Goal: Entertainment & Leisure: Browse casually

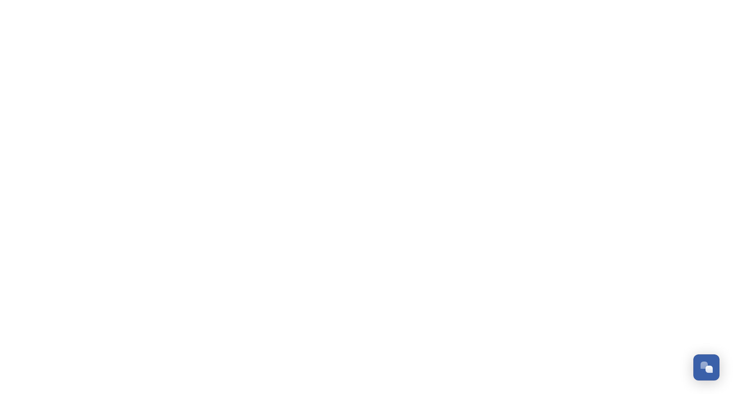
scroll to position [635, 0]
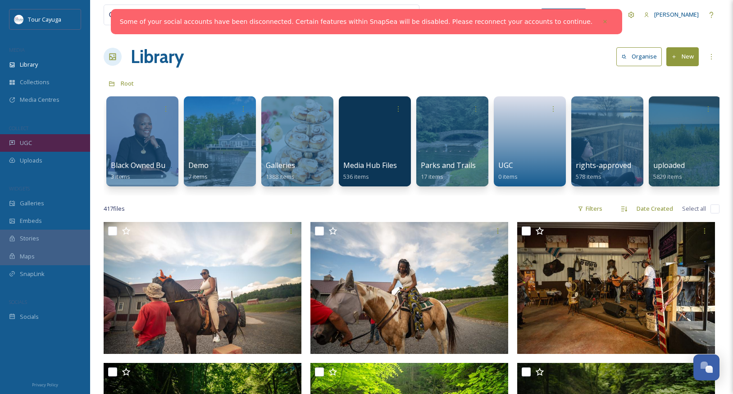
click at [33, 144] on div "UGC" at bounding box center [45, 143] width 90 height 18
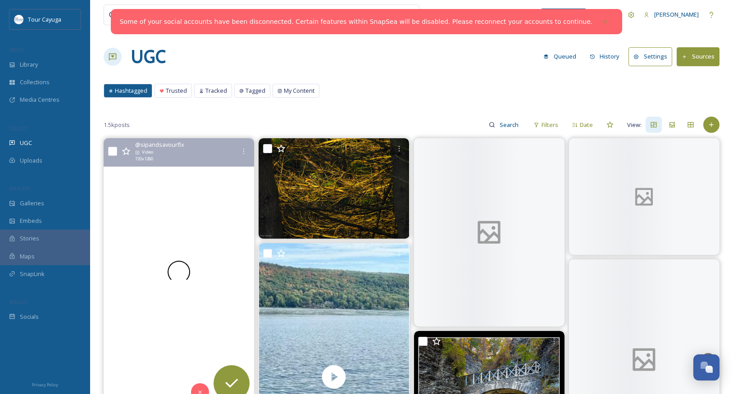
click at [181, 224] on div at bounding box center [179, 272] width 150 height 268
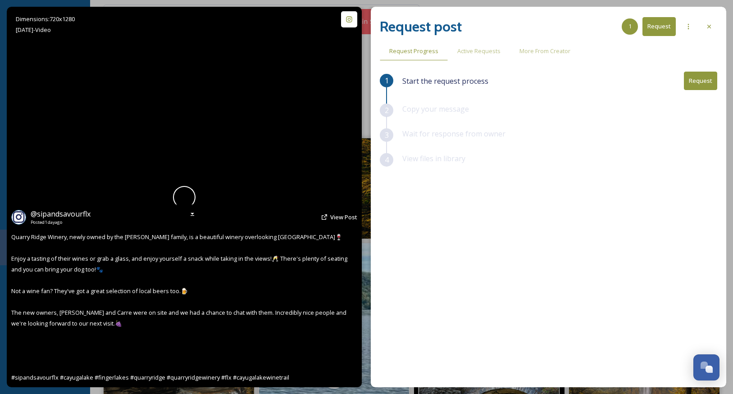
click at [182, 196] on span at bounding box center [184, 197] width 23 height 23
click at [183, 198] on video "Quarry Ridge Winery, newly owned by the Doyle family, is a beautiful winery ove…" at bounding box center [184, 197] width 214 height 381
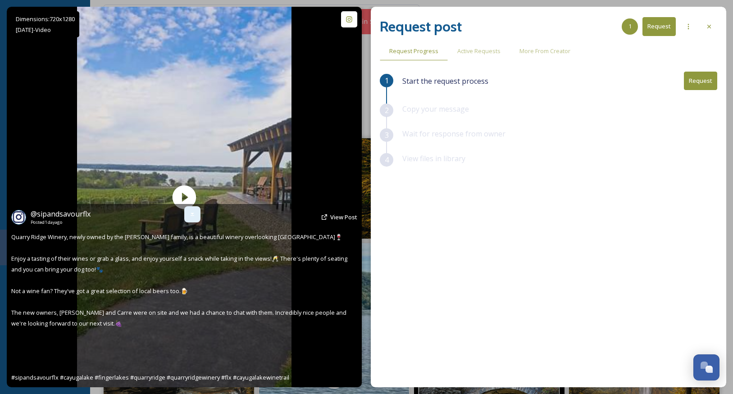
click at [191, 211] on icon at bounding box center [192, 214] width 7 height 7
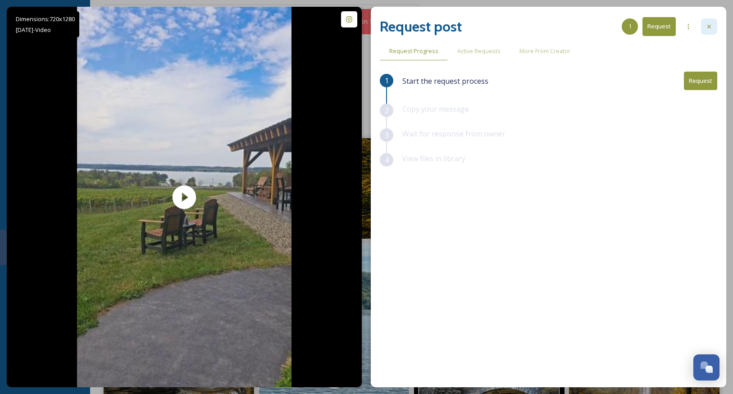
click at [709, 25] on icon at bounding box center [708, 26] width 7 height 7
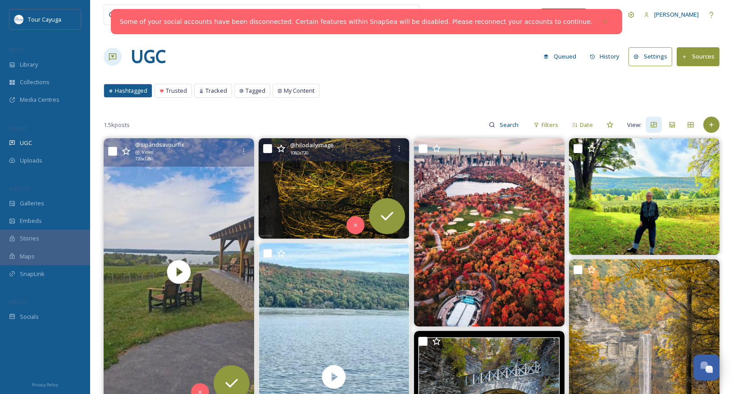
click at [315, 185] on img at bounding box center [334, 188] width 150 height 100
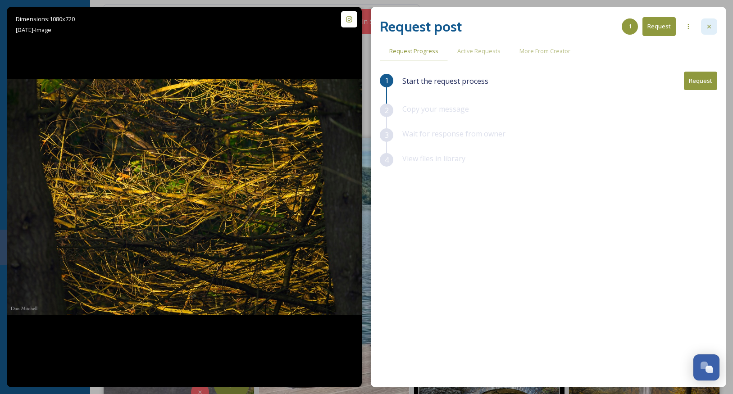
click at [708, 28] on icon at bounding box center [708, 26] width 7 height 7
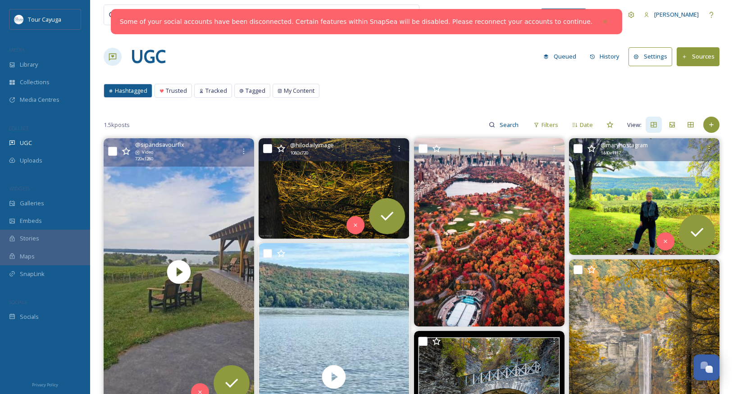
click at [613, 188] on img at bounding box center [644, 196] width 150 height 117
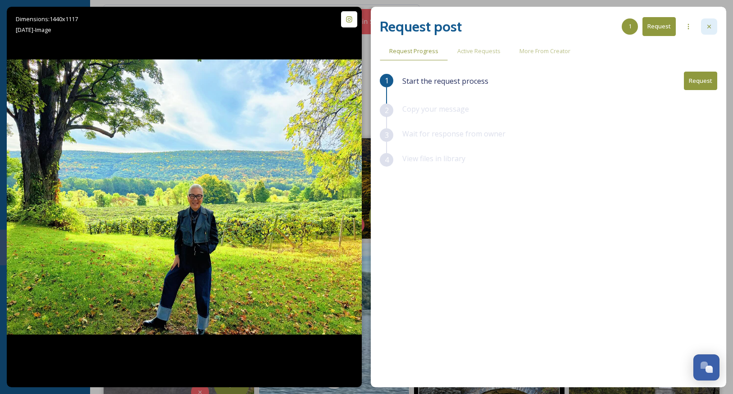
click at [707, 25] on icon at bounding box center [708, 26] width 7 height 7
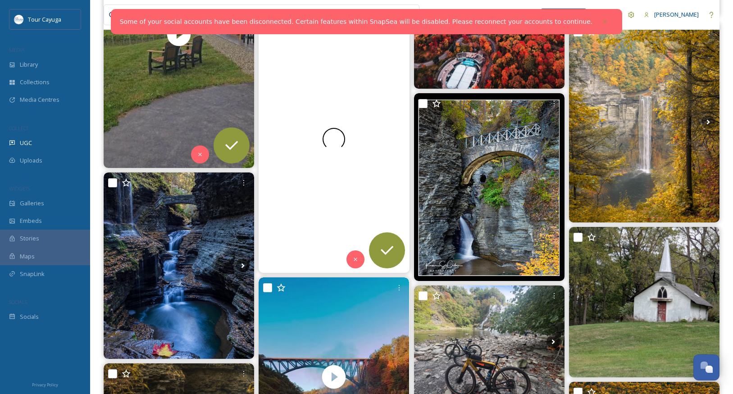
scroll to position [241, 0]
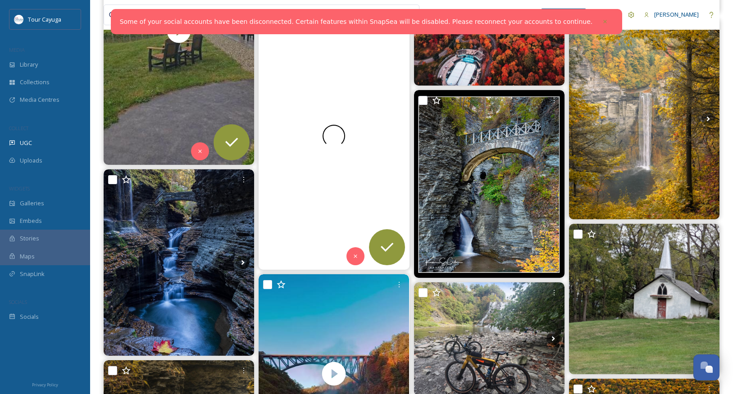
click at [343, 162] on div at bounding box center [334, 136] width 150 height 268
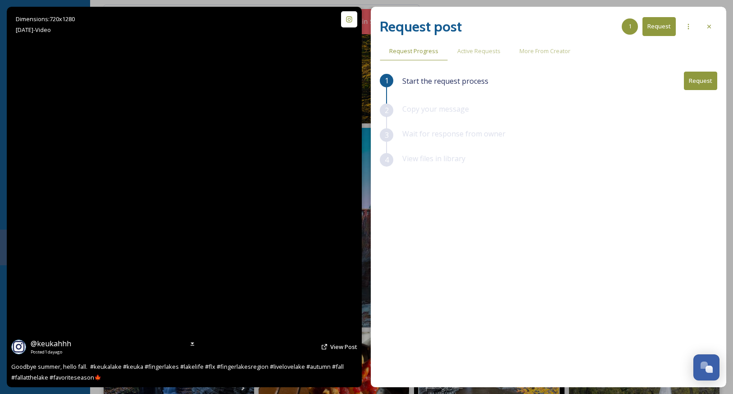
scroll to position [97, 0]
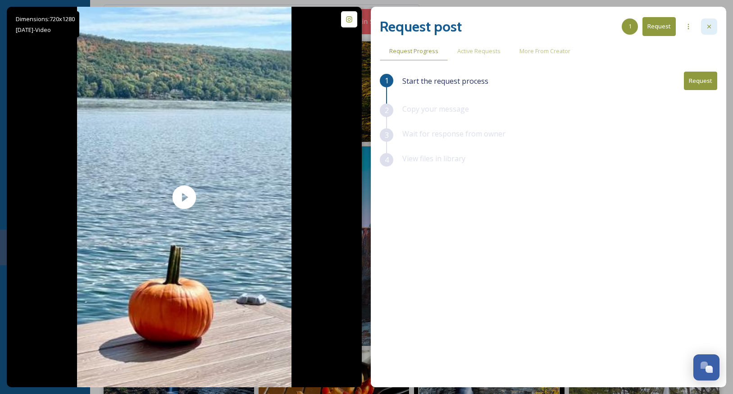
click at [707, 25] on icon at bounding box center [708, 26] width 7 height 7
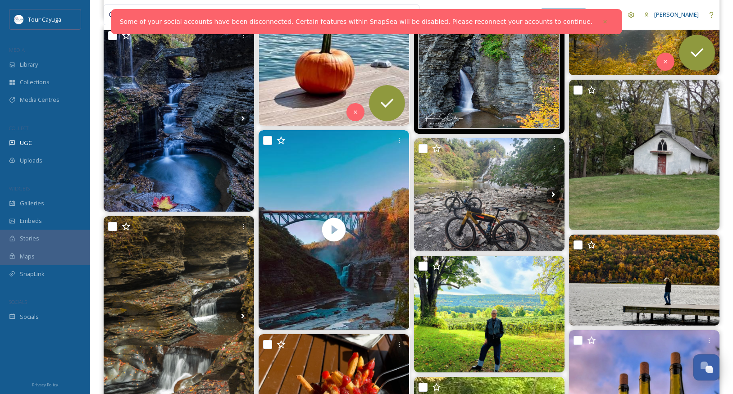
scroll to position [387, 0]
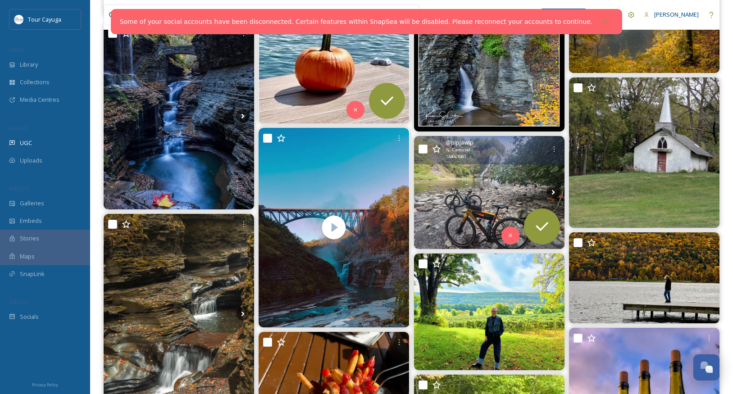
click at [501, 187] on img at bounding box center [489, 192] width 150 height 113
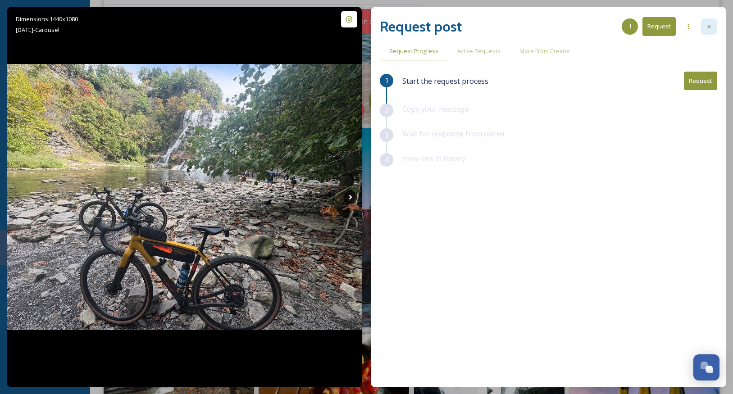
click at [706, 28] on icon at bounding box center [708, 26] width 7 height 7
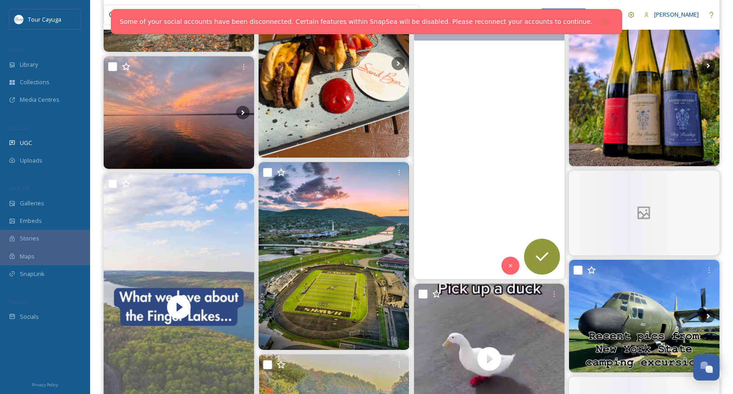
scroll to position [749, 0]
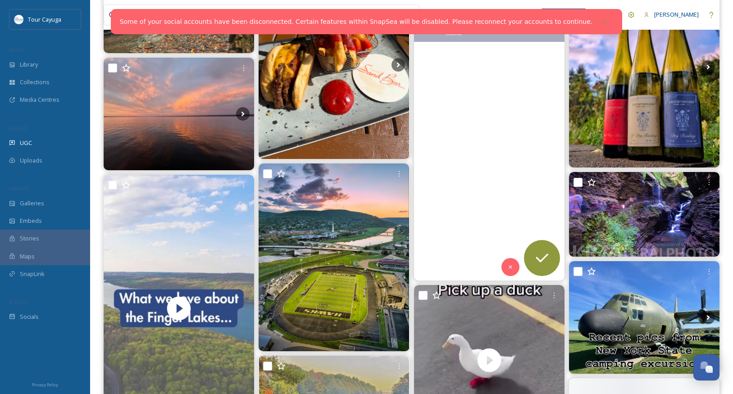
click at [505, 193] on video "Robert Treman State Park. Ithaca, NY #nystateparks #waterfalls #river #park #se…" at bounding box center [489, 147] width 150 height 267
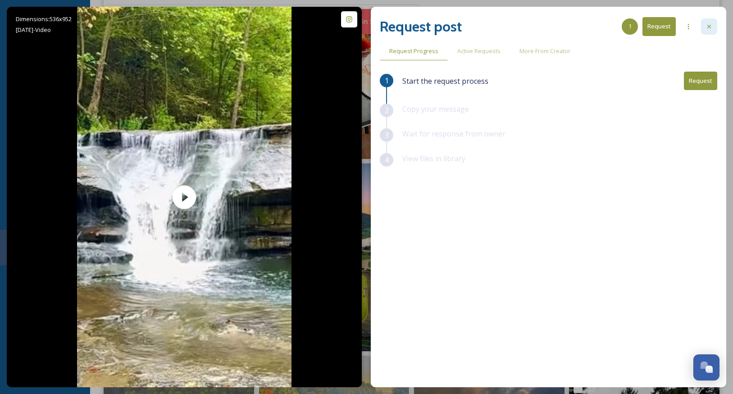
click at [706, 27] on icon at bounding box center [708, 26] width 7 height 7
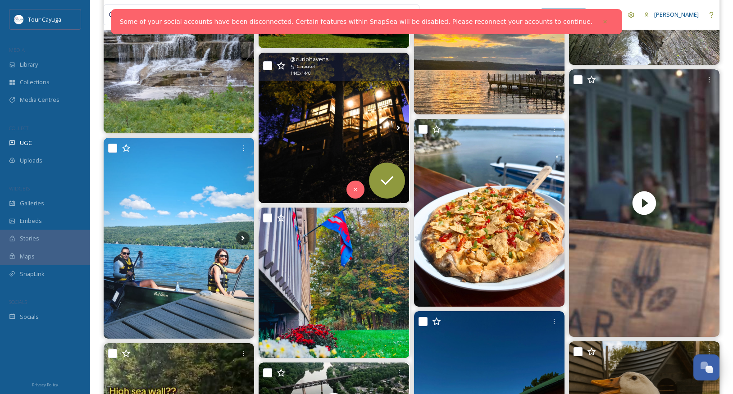
scroll to position [1419, 0]
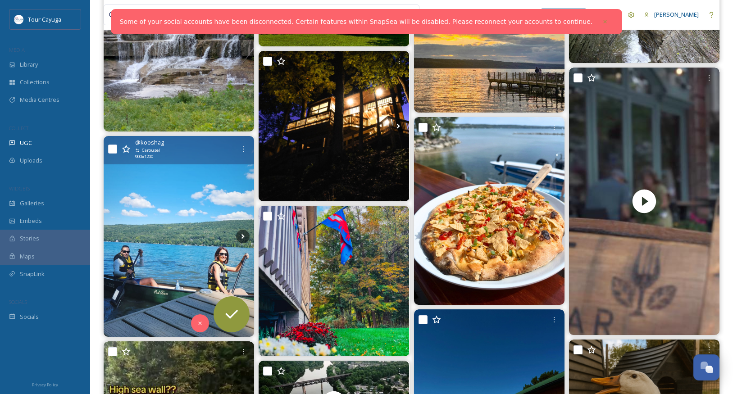
click at [191, 235] on img at bounding box center [179, 236] width 150 height 200
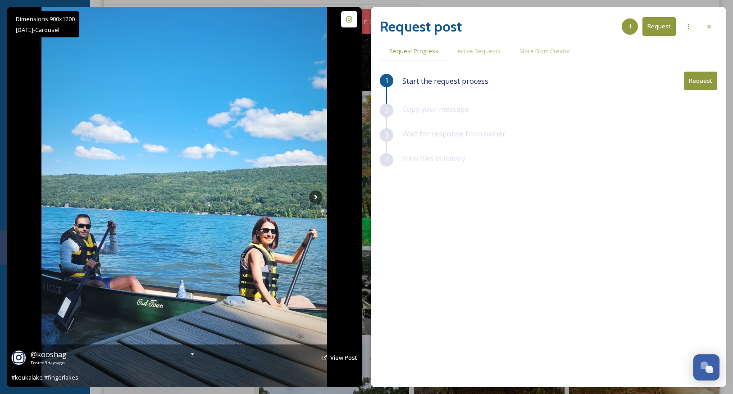
scroll to position [1531, 0]
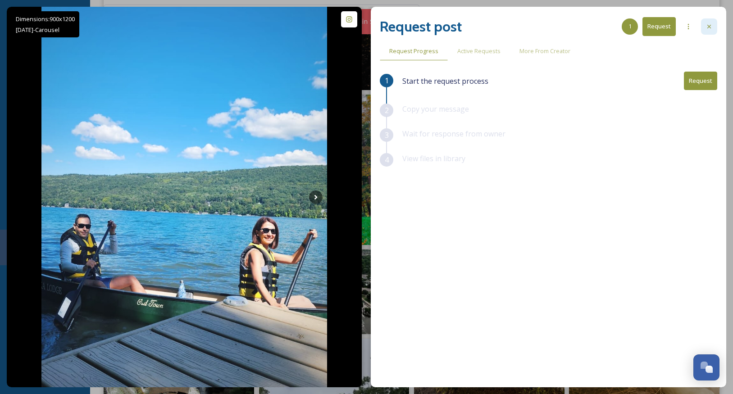
click at [708, 27] on icon at bounding box center [708, 26] width 7 height 7
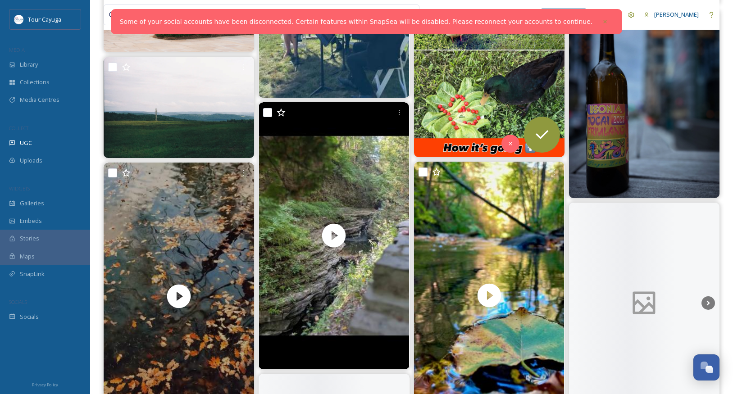
scroll to position [2929, 0]
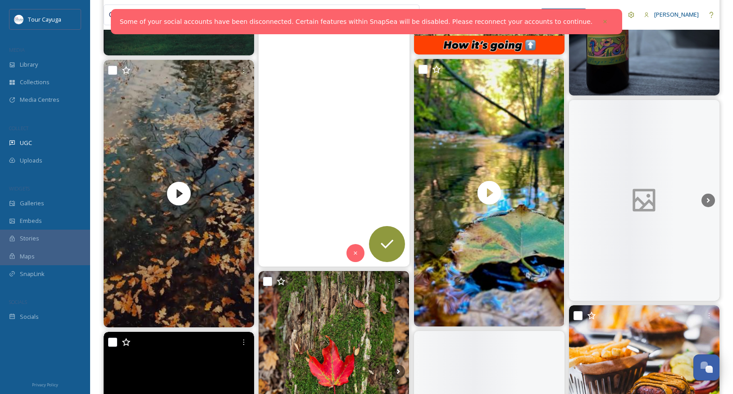
click at [348, 192] on video "Soaking up the last days of summer 🤗\a\a#optoutside #optoutdoors #flx #fingerla…" at bounding box center [334, 134] width 150 height 268
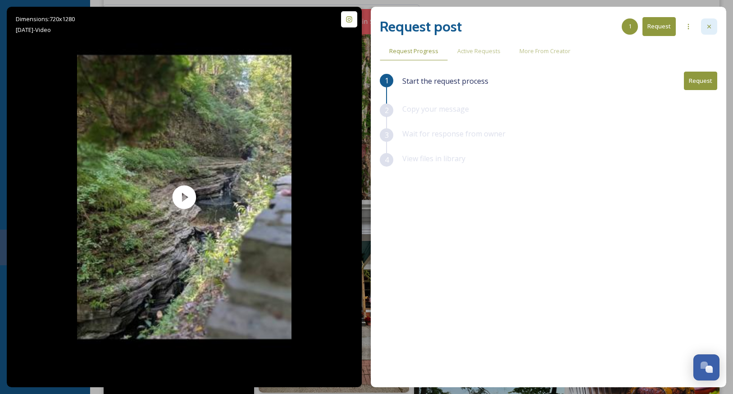
click at [705, 28] on div at bounding box center [709, 26] width 16 height 16
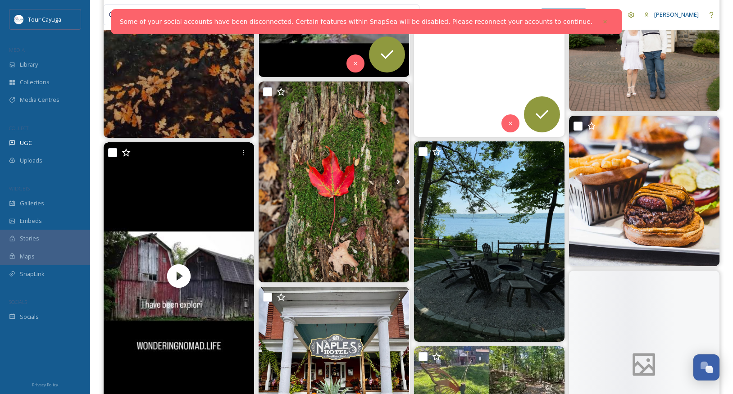
scroll to position [3120, 0]
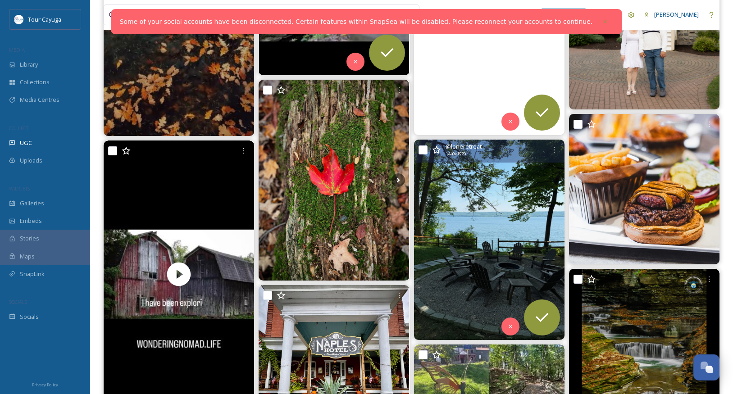
click at [495, 255] on img at bounding box center [489, 240] width 150 height 200
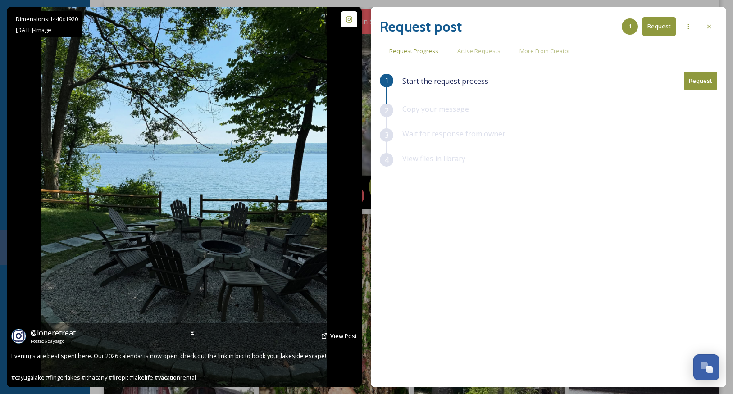
scroll to position [2887, 0]
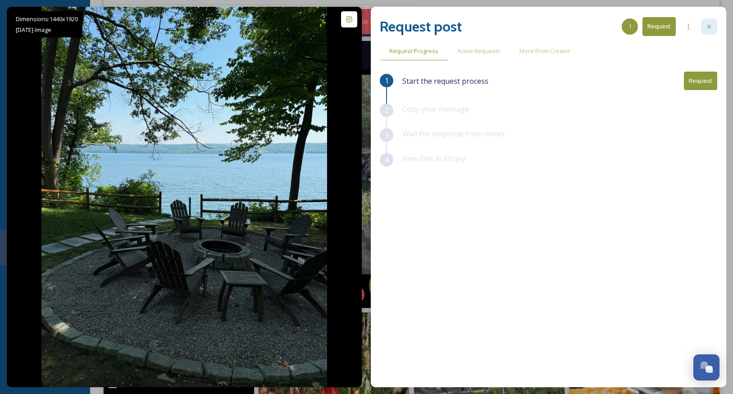
click at [710, 25] on icon at bounding box center [709, 27] width 4 height 4
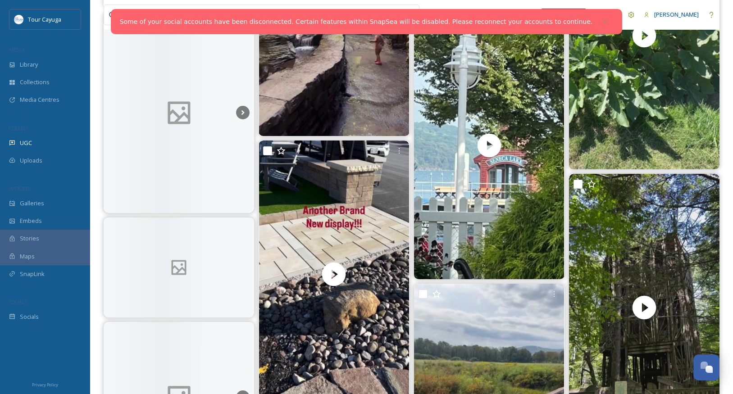
scroll to position [7935, 0]
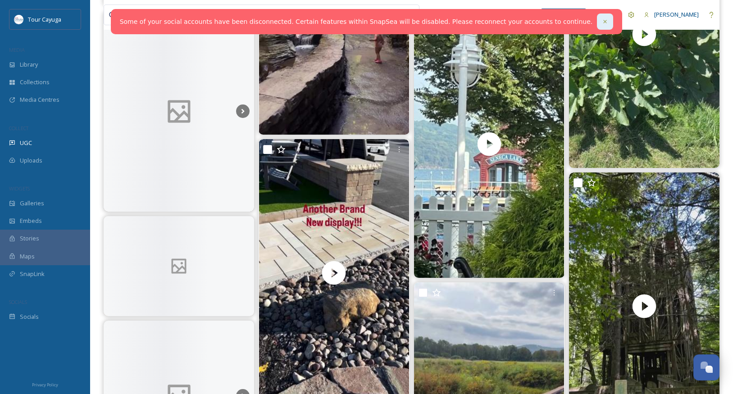
click at [604, 23] on icon at bounding box center [605, 21] width 3 height 3
